Goal: Navigation & Orientation: Find specific page/section

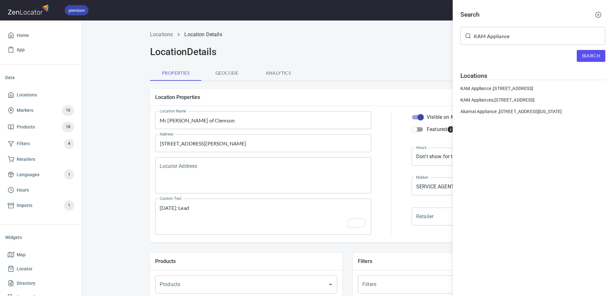
scroll to position [215, 0]
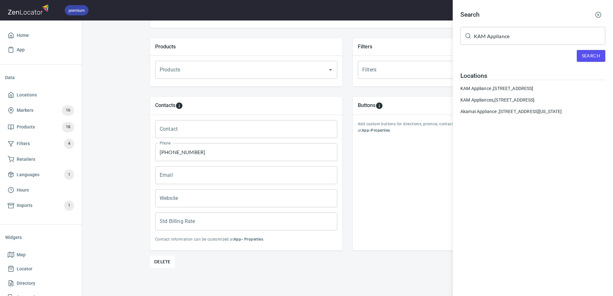
click at [596, 16] on icon "button" at bounding box center [598, 15] width 6 height 6
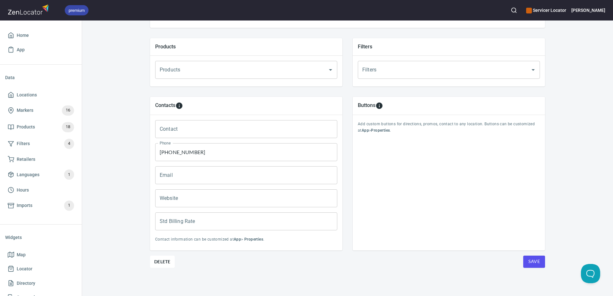
drag, startPoint x: 24, startPoint y: 94, endPoint x: 82, endPoint y: 95, distance: 57.7
click at [24, 94] on span "Locations" at bounding box center [27, 95] width 20 height 8
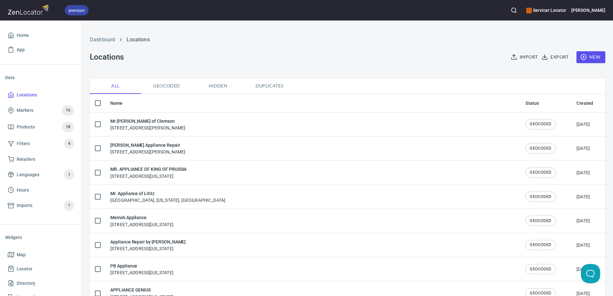
checkbox input "false"
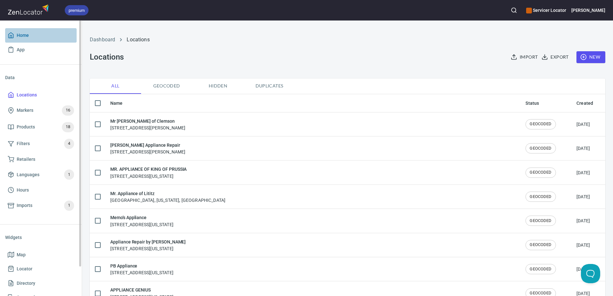
click at [24, 37] on span "Home" at bounding box center [23, 35] width 12 height 8
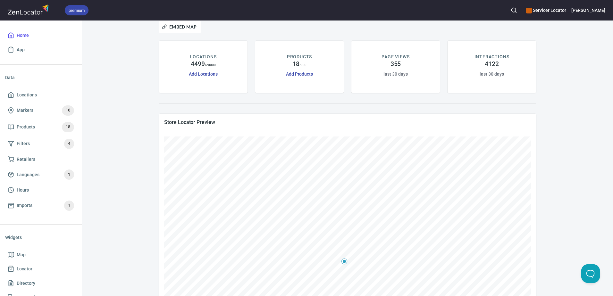
scroll to position [32, 0]
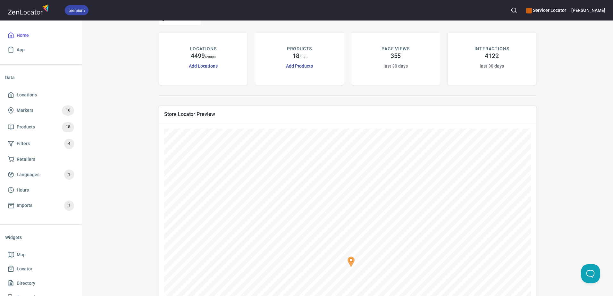
click at [146, 270] on div "Servicer Locator Embed Map LOCATIONS 4499 / 20000 Add Locations PRODUCTS 18 / 3…" at bounding box center [347, 194] width 515 height 396
